Goal: Information Seeking & Learning: Find specific page/section

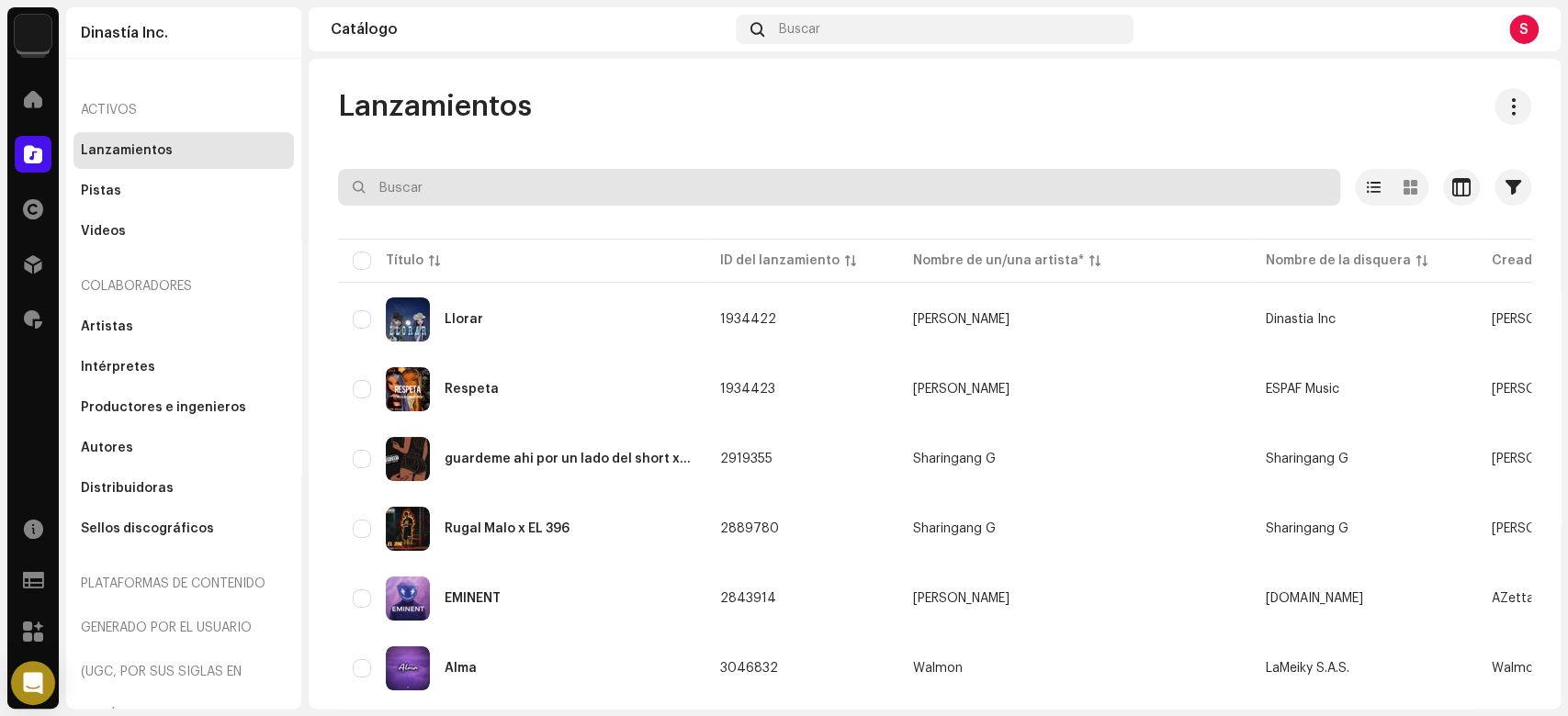
click at [378, 197] on input "text" at bounding box center [838, 186] width 1003 height 37
click at [402, 201] on input "text" at bounding box center [838, 186] width 1003 height 37
type input "Manifiestate"
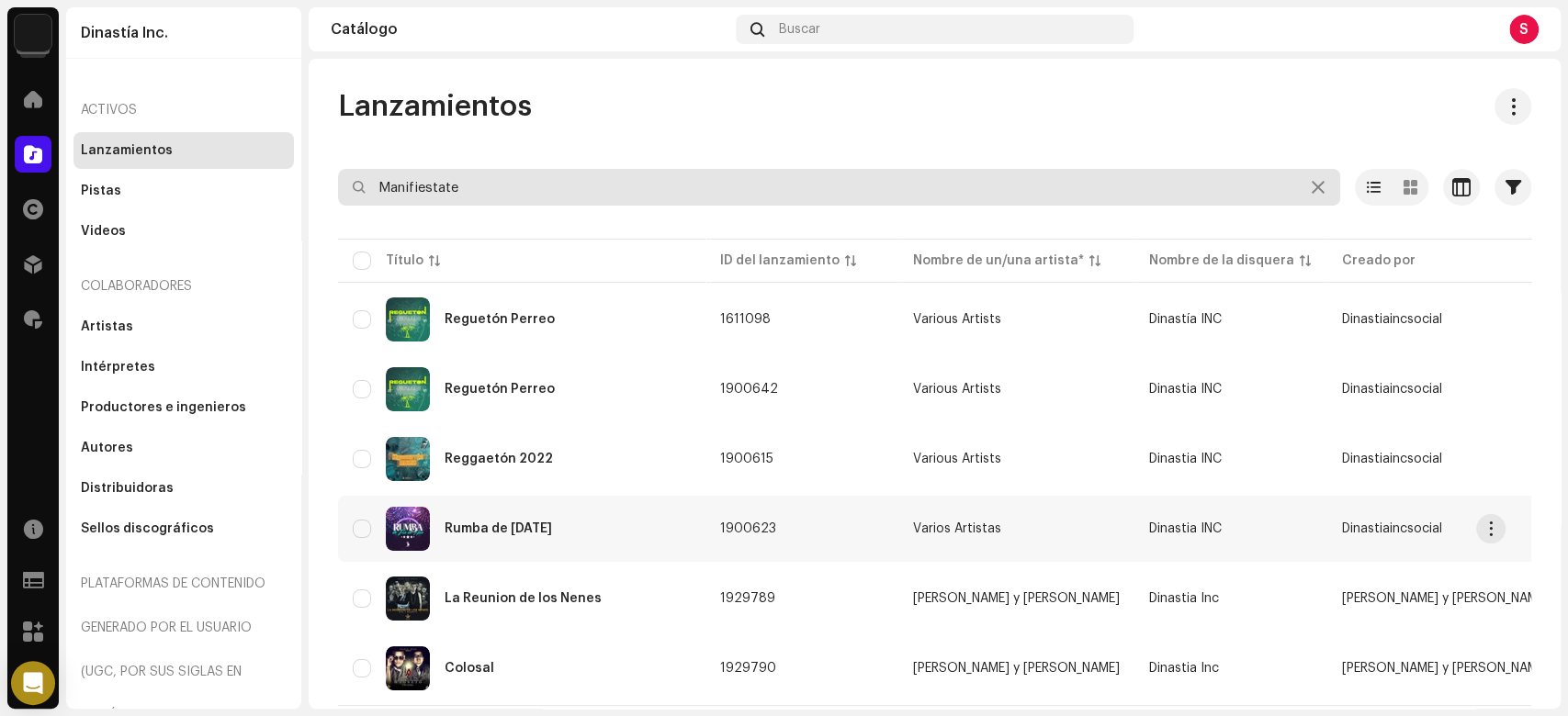
scroll to position [44, 0]
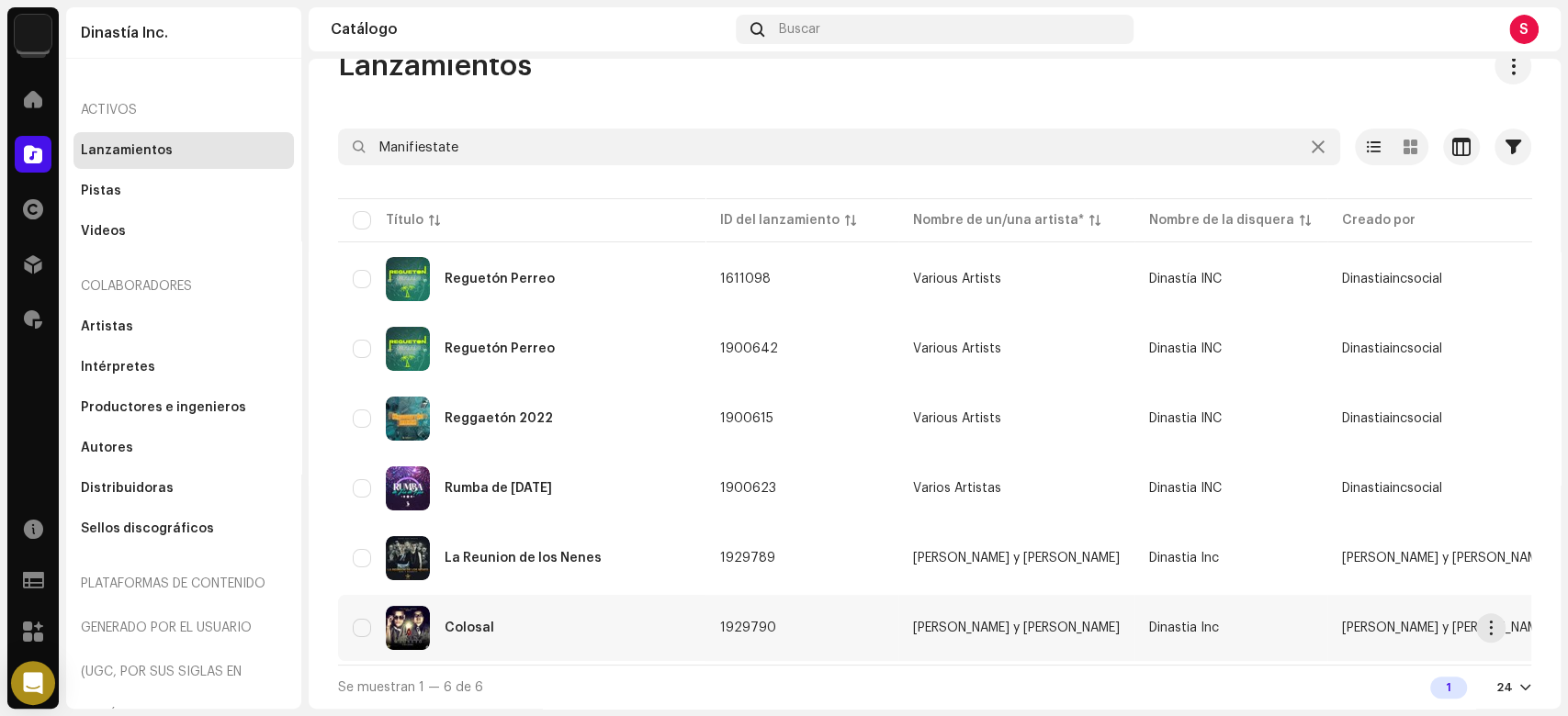
click at [475, 621] on div "Colosal" at bounding box center [469, 628] width 50 height 13
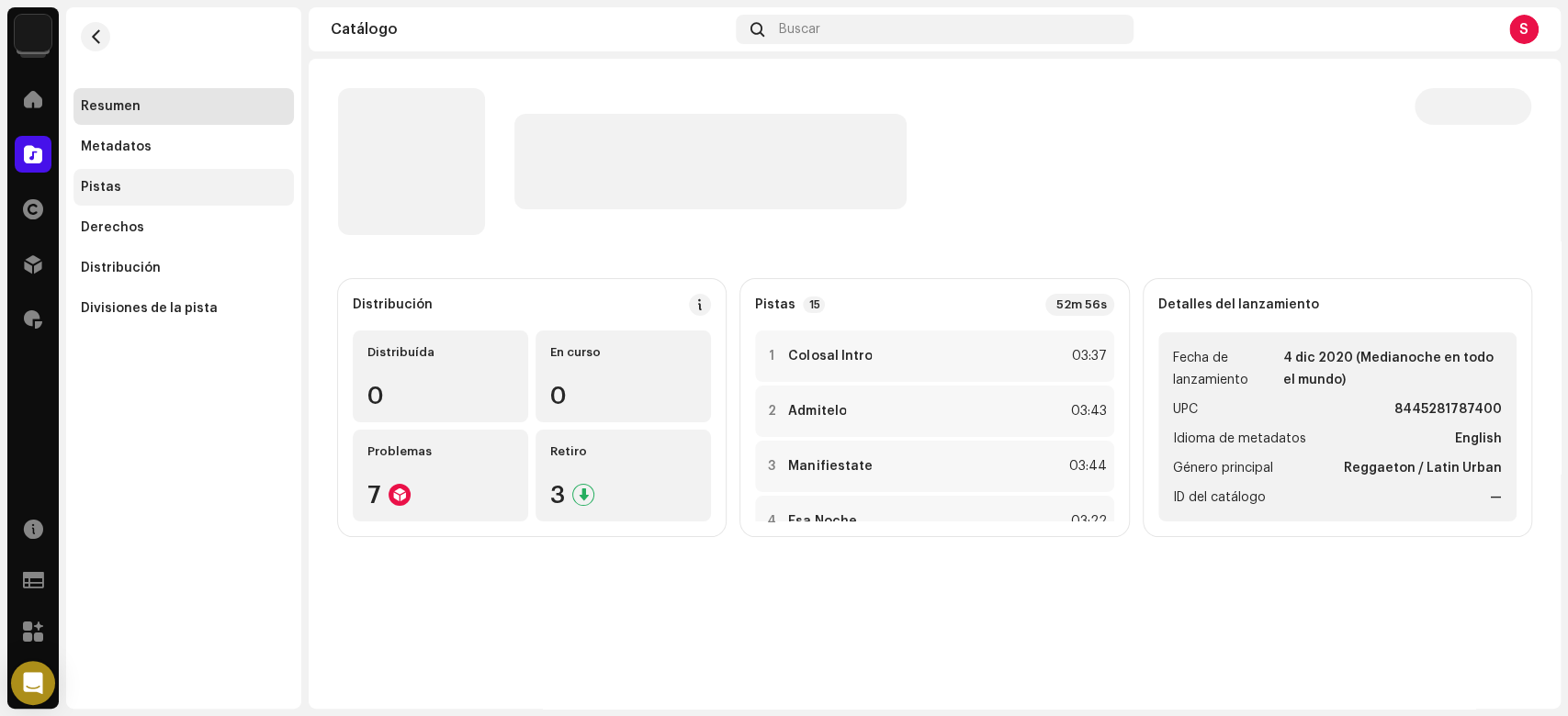
click at [101, 185] on div "Pistas" at bounding box center [100, 187] width 40 height 15
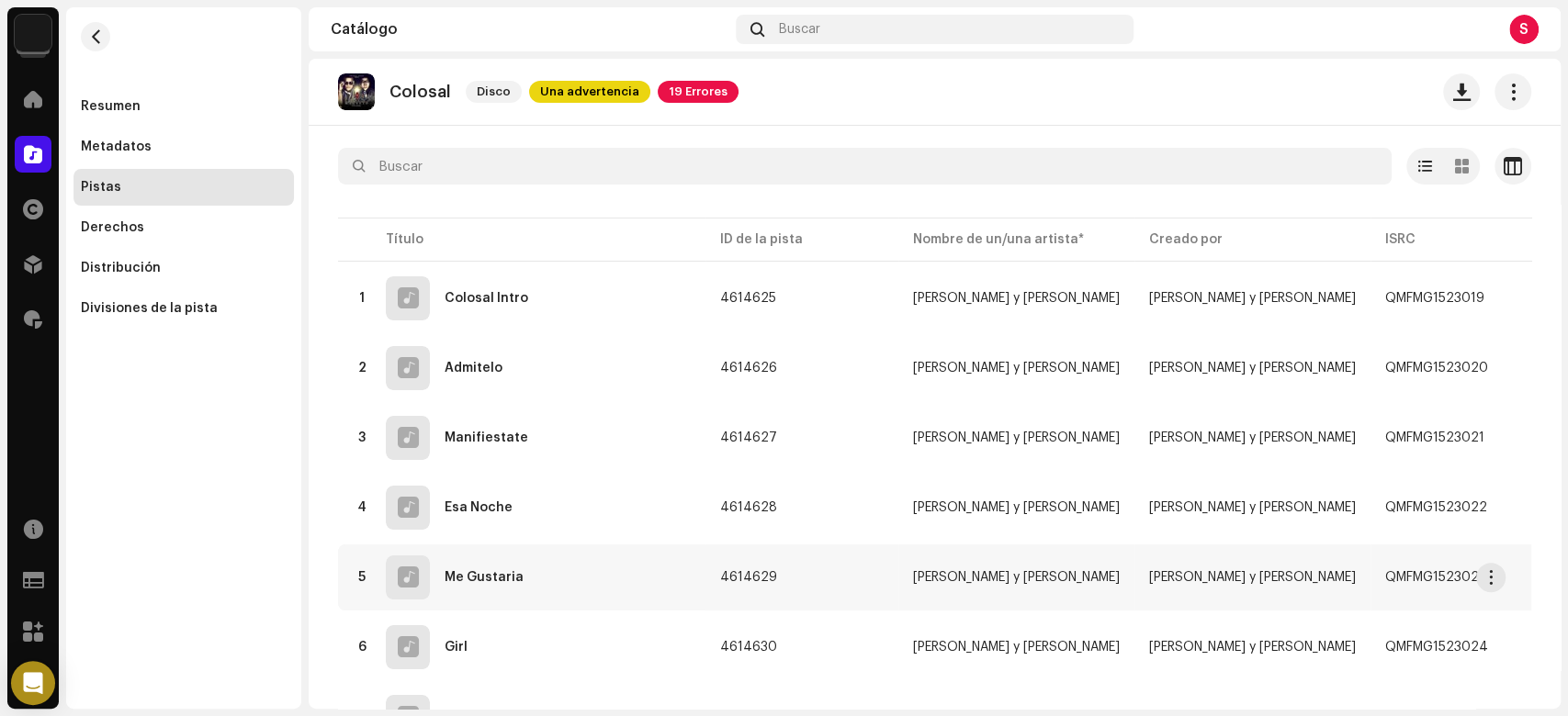
scroll to position [122, 0]
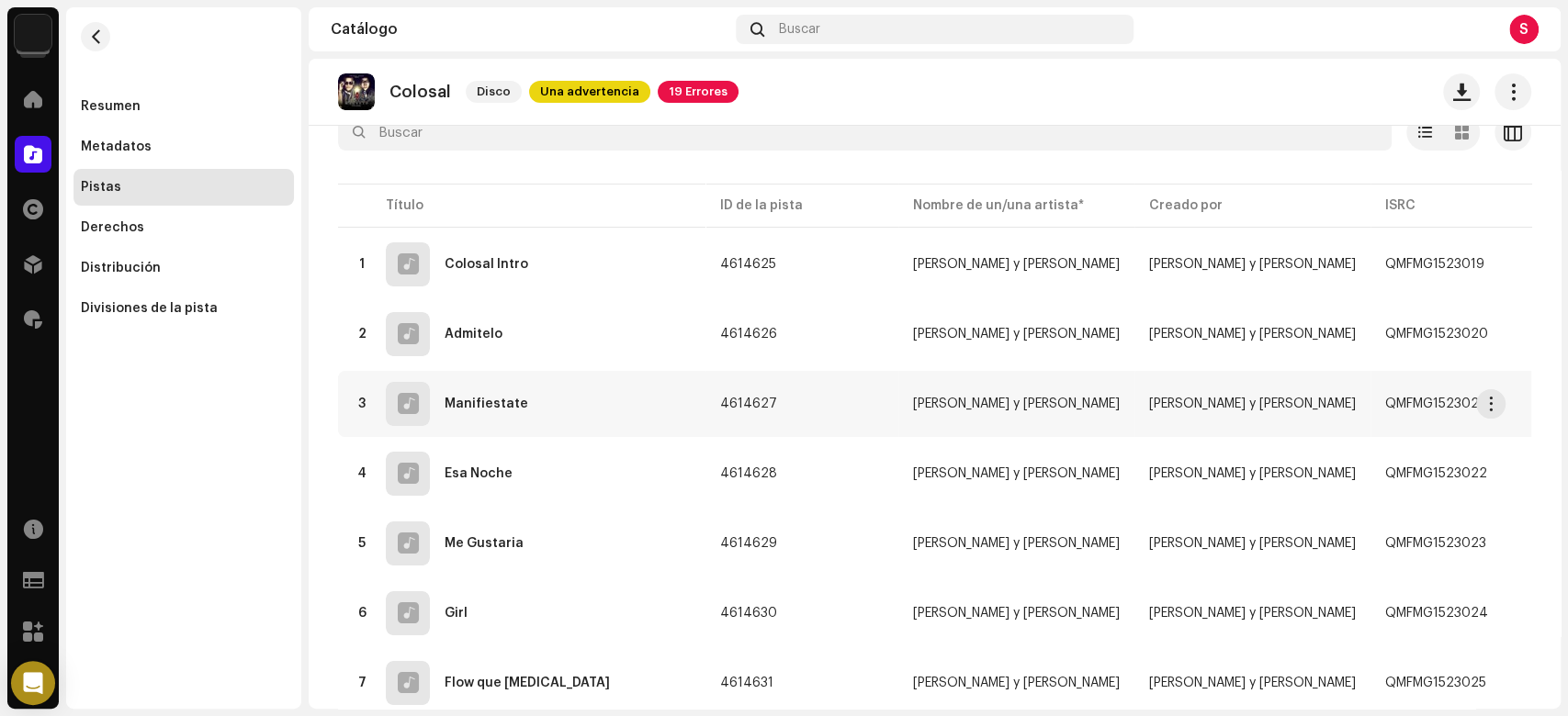
click at [485, 400] on div "Manifiestate" at bounding box center [486, 404] width 83 height 13
